Goal: Information Seeking & Learning: Learn about a topic

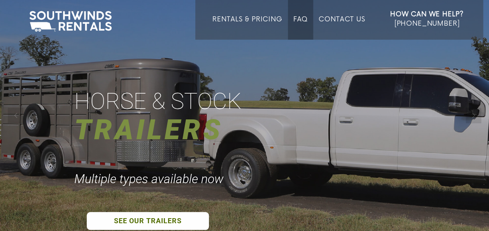
click at [302, 19] on link "FAQ" at bounding box center [300, 28] width 15 height 24
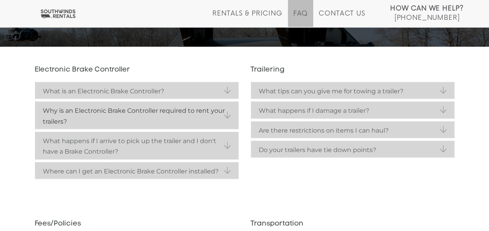
scroll to position [156, 0]
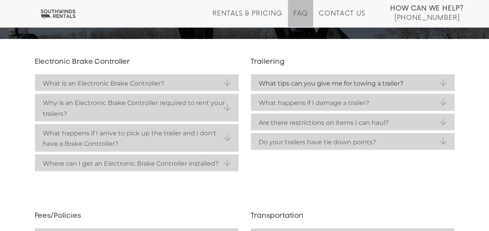
click at [411, 83] on strong "What tips can you give me for towing a trailer?" at bounding box center [353, 83] width 188 height 11
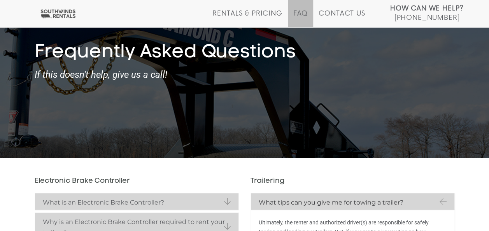
scroll to position [0, 0]
